Goal: Check status: Check status

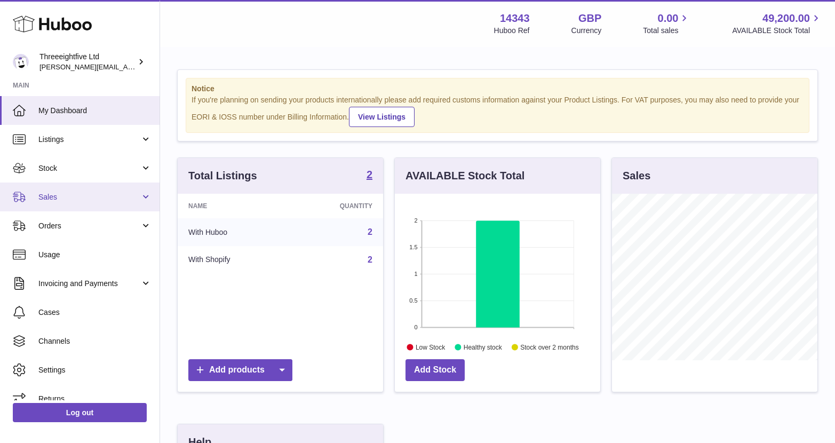
scroll to position [13, 0]
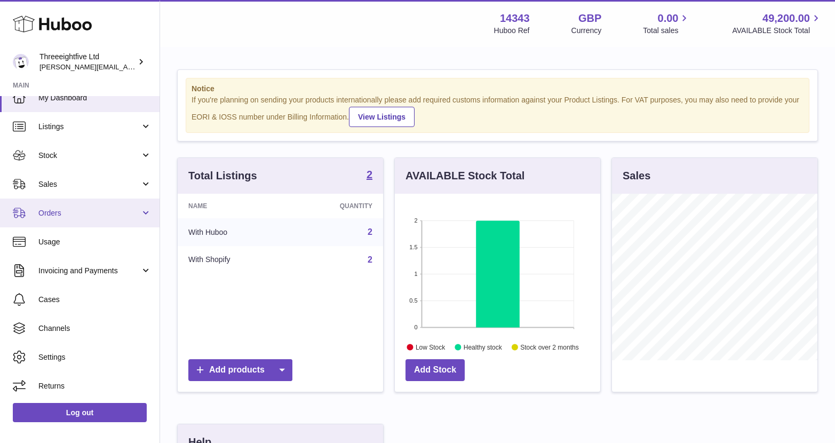
click at [89, 211] on span "Orders" at bounding box center [89, 213] width 102 height 10
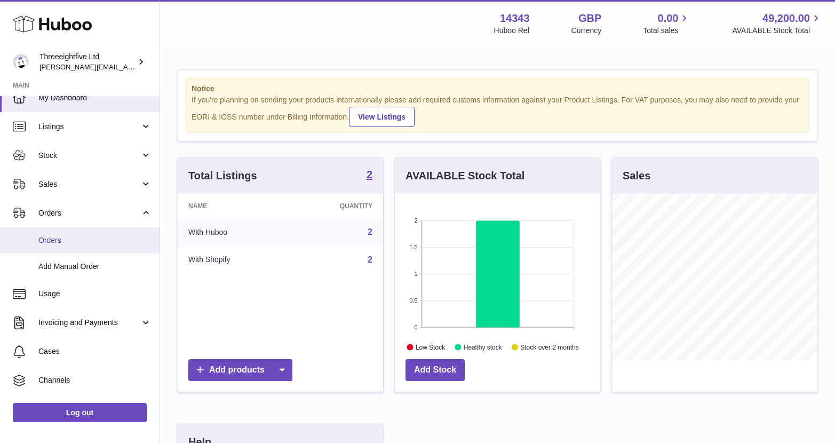
click at [65, 244] on span "Orders" at bounding box center [94, 240] width 113 height 10
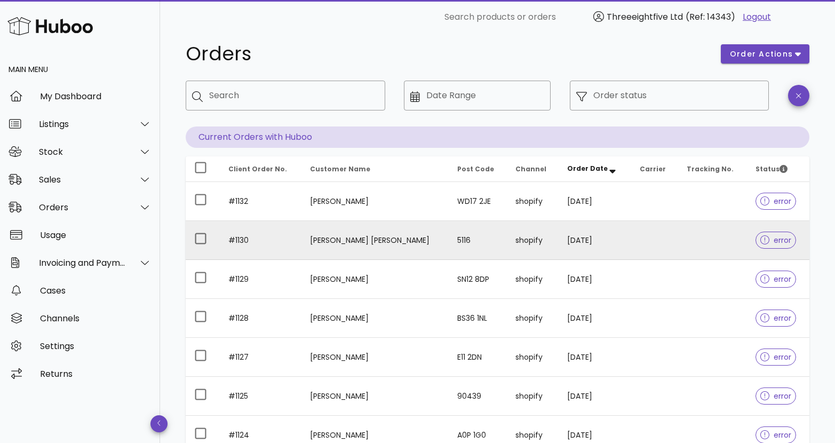
scroll to position [15, 0]
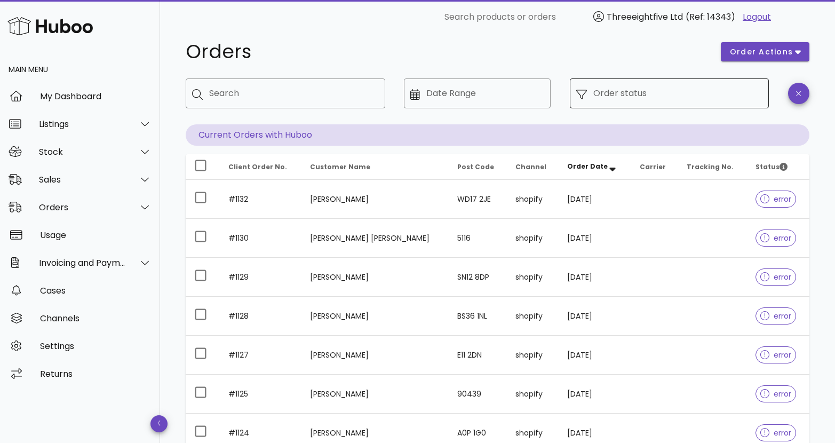
click at [730, 99] on input "Order status" at bounding box center [678, 93] width 170 height 17
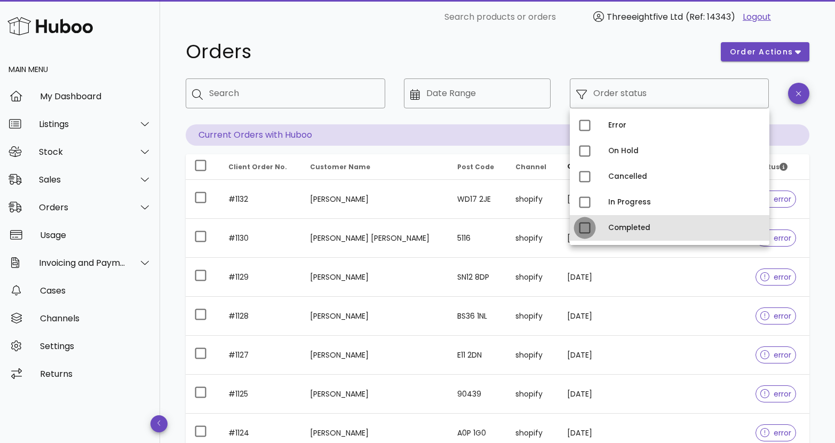
click at [582, 225] on div at bounding box center [585, 228] width 18 height 18
type input "**********"
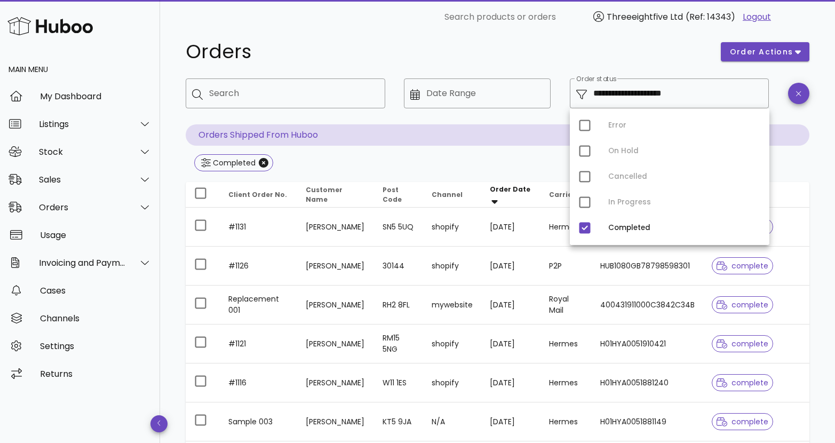
click at [662, 58] on h1 "Orders" at bounding box center [447, 51] width 522 height 19
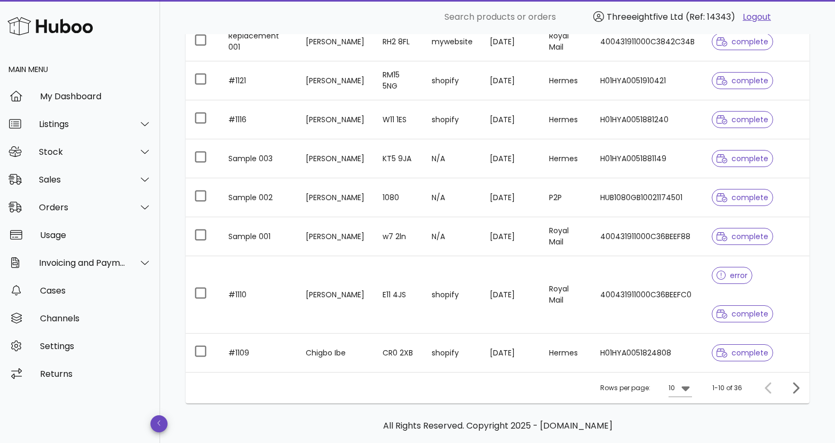
scroll to position [325, 0]
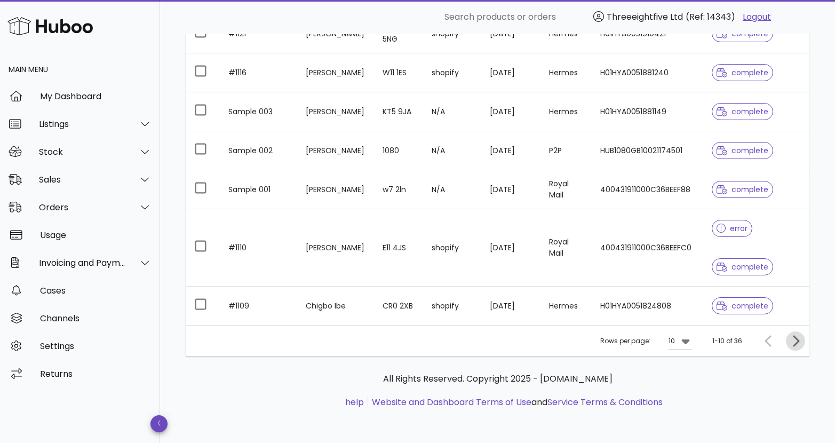
click at [800, 344] on icon "Next page" at bounding box center [795, 340] width 13 height 13
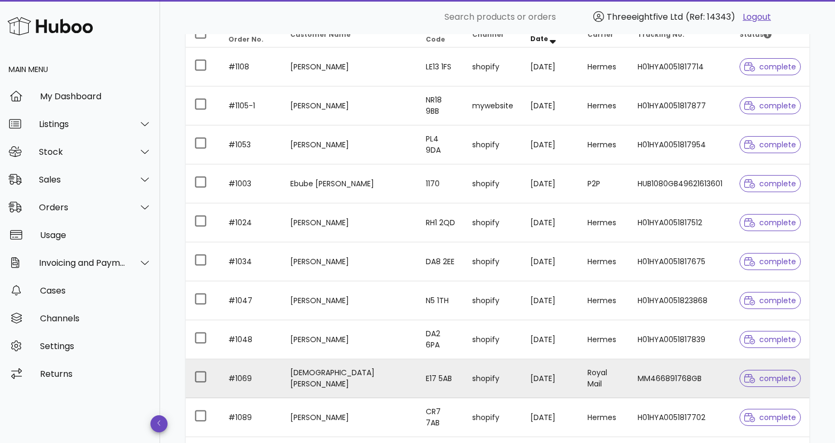
scroll to position [162, 0]
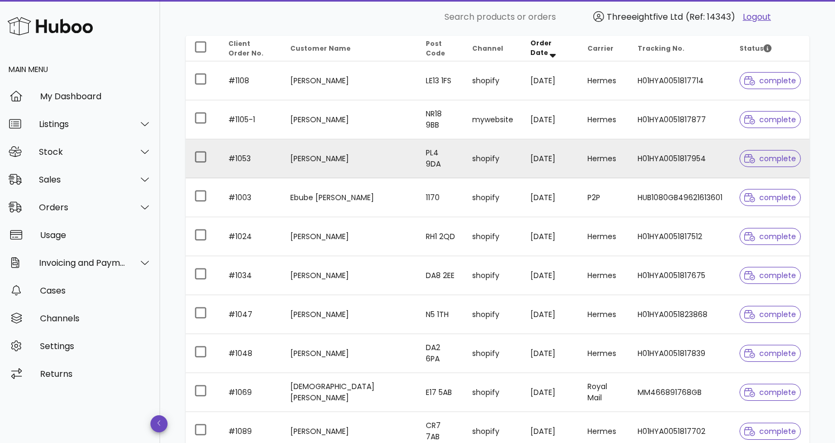
click at [347, 154] on td "[PERSON_NAME]" at bounding box center [350, 158] width 136 height 39
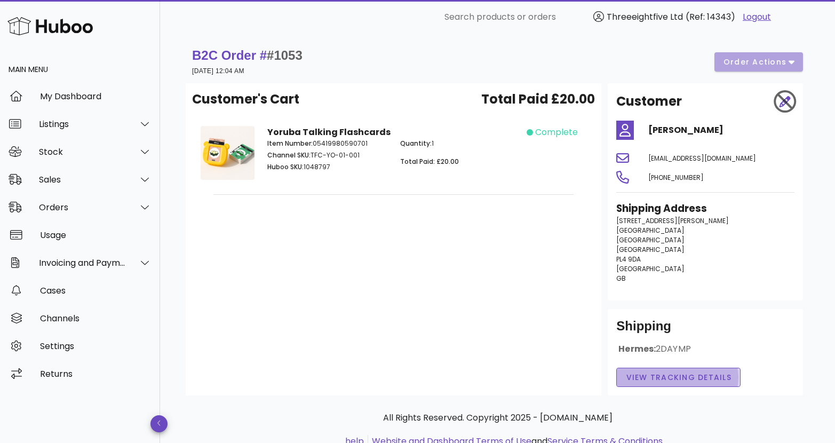
click at [676, 374] on span "View Tracking details" at bounding box center [678, 377] width 106 height 11
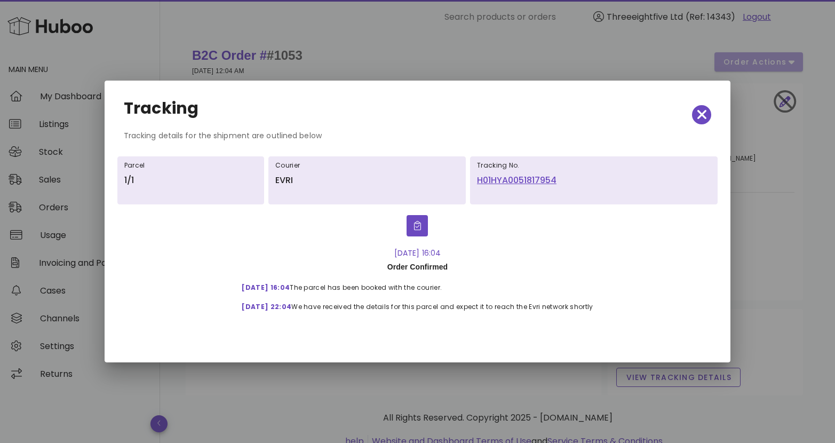
click at [543, 183] on link "H01HYA0051817954" at bounding box center [594, 180] width 234 height 13
click at [701, 113] on icon "button" at bounding box center [702, 114] width 10 height 15
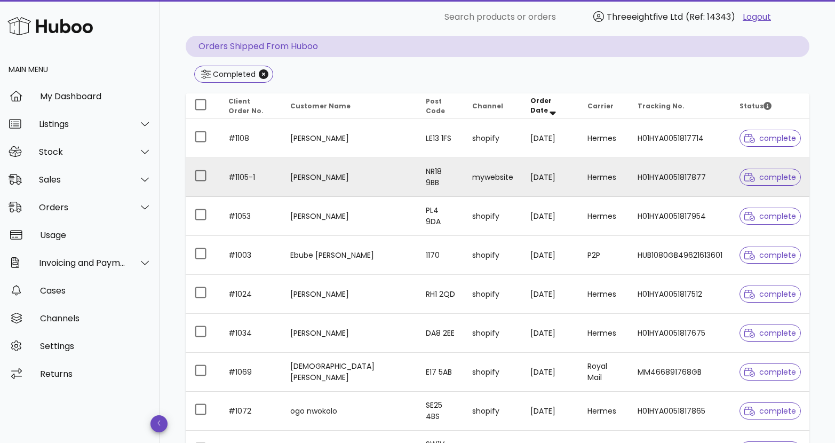
scroll to position [287, 0]
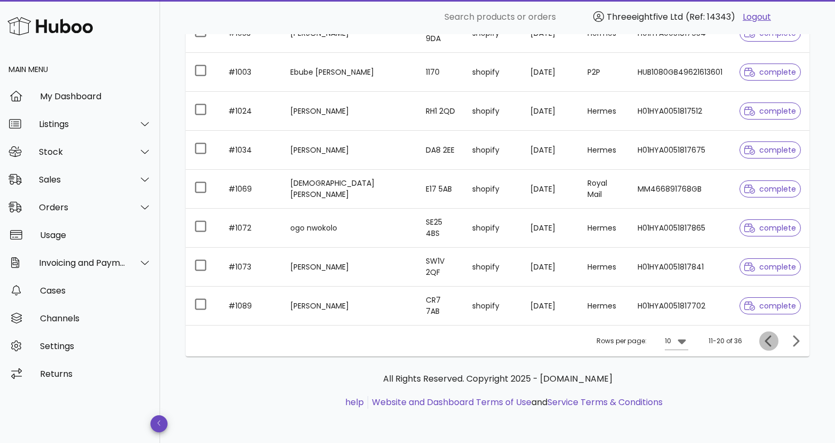
click at [772, 344] on icon "Previous page" at bounding box center [768, 340] width 13 height 13
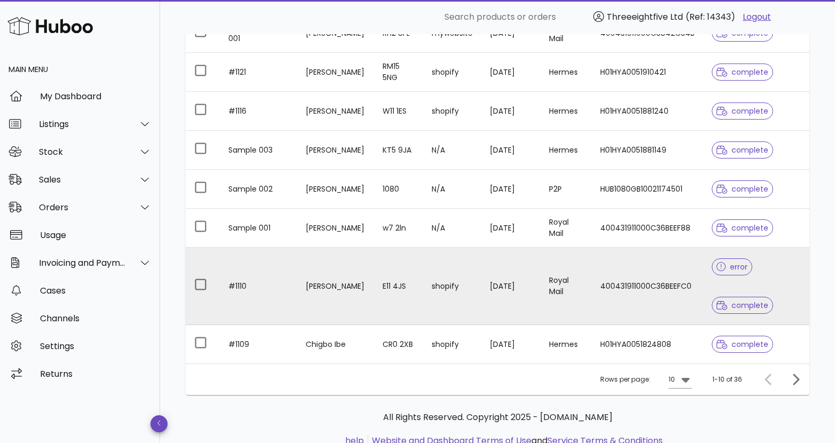
click at [242, 287] on td "#1110" at bounding box center [258, 286] width 77 height 77
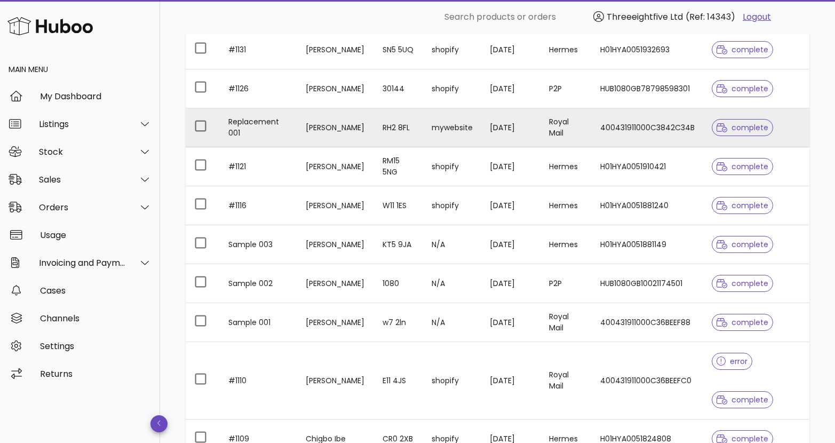
scroll to position [149, 0]
